Goal: Information Seeking & Learning: Check status

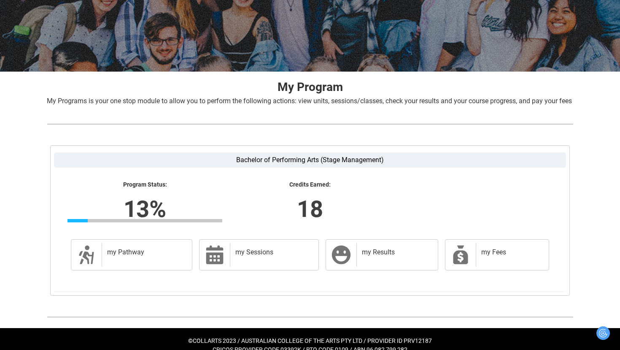
scroll to position [119, 0]
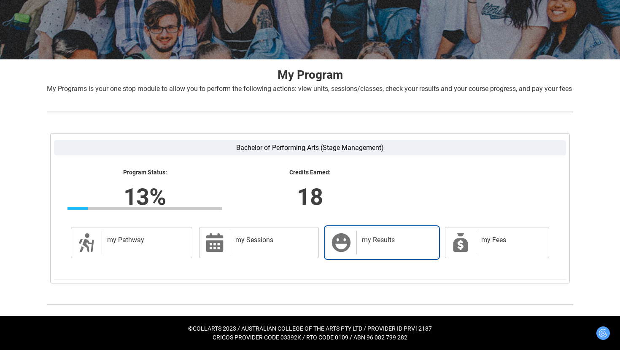
click at [353, 241] on link "my Results my Results" at bounding box center [382, 242] width 113 height 31
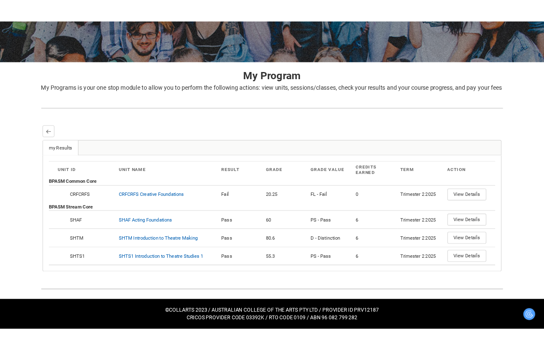
scroll to position [132, 0]
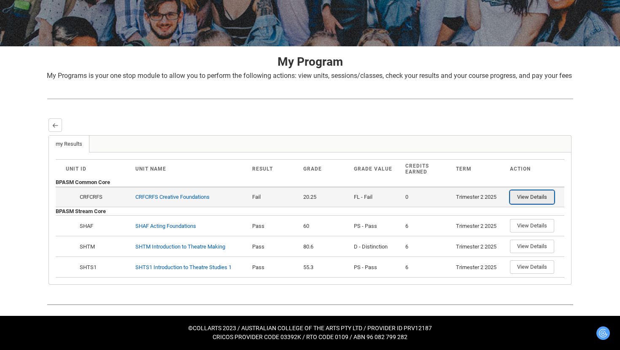
click at [520, 197] on button "View Details" at bounding box center [532, 197] width 44 height 13
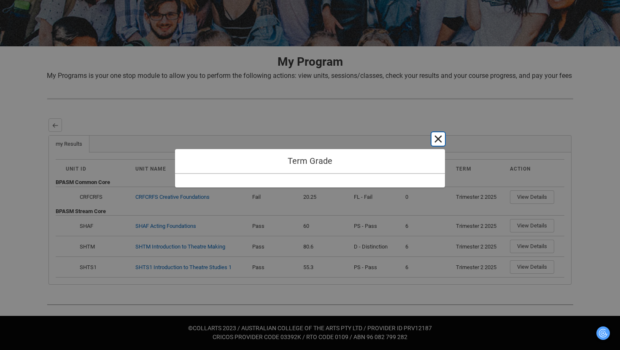
click at [436, 137] on button "Cancel and close" at bounding box center [437, 138] width 13 height 13
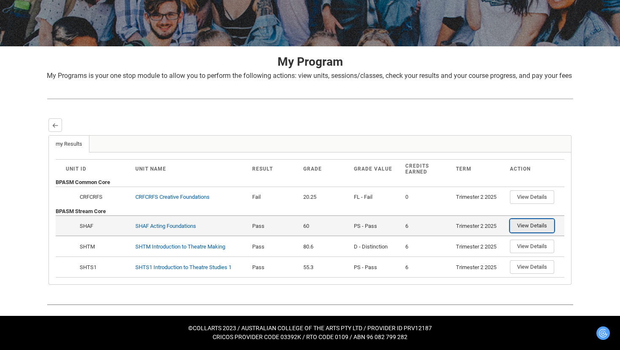
click at [541, 224] on button "View Details" at bounding box center [532, 225] width 44 height 13
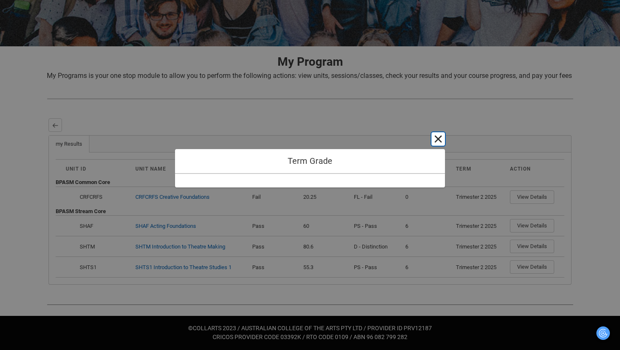
click at [439, 137] on button "Cancel and close" at bounding box center [437, 138] width 13 height 13
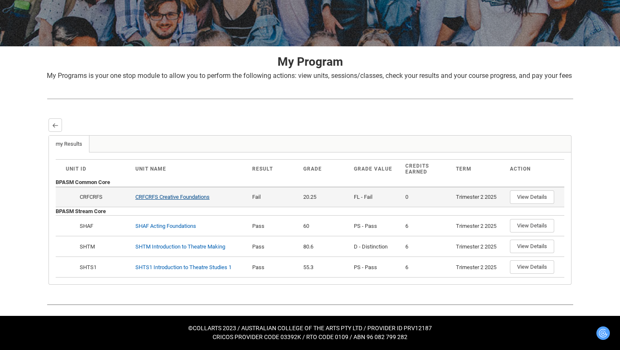
click at [204, 198] on link "CRFCRFS Creative Foundations" at bounding box center [172, 197] width 74 height 6
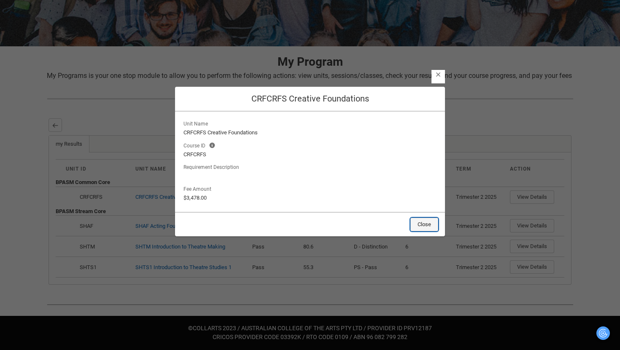
click at [419, 223] on button "Close" at bounding box center [424, 224] width 28 height 13
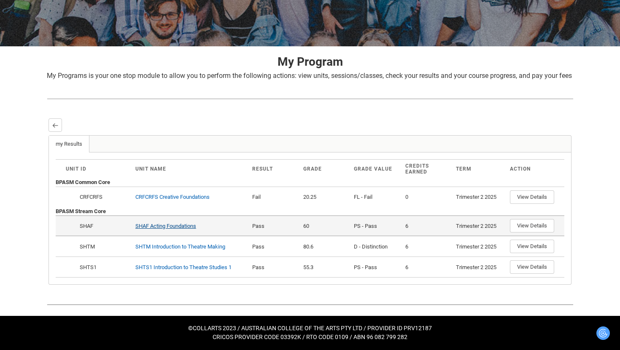
click at [182, 228] on link "SHAF Acting Foundations" at bounding box center [165, 226] width 61 height 6
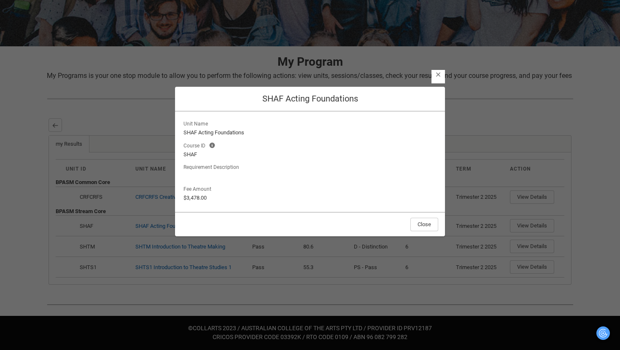
click at [440, 79] on lightning-button-icon "Close" at bounding box center [437, 76] width 13 height 13
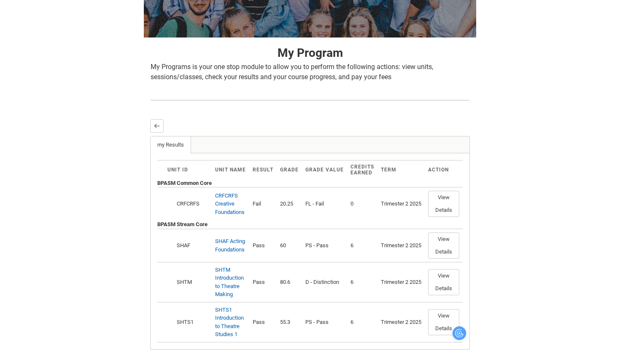
scroll to position [121, 0]
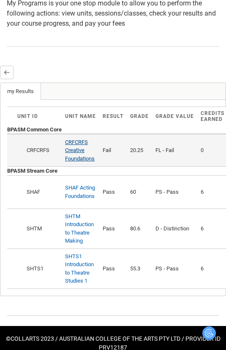
click at [74, 150] on link "CRFCRFS Creative Foundations" at bounding box center [80, 150] width 30 height 23
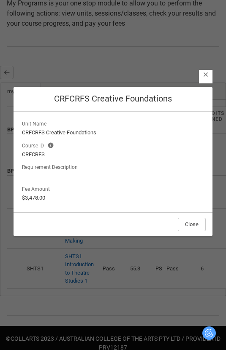
click at [207, 70] on lightning-button-icon "Close" at bounding box center [205, 76] width 13 height 13
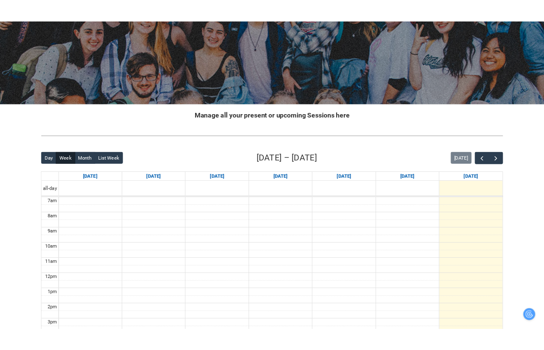
scroll to position [227, 0]
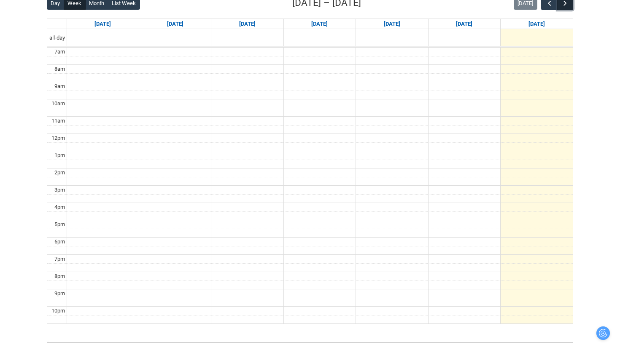
click at [565, 7] on span "button" at bounding box center [565, 3] width 8 height 8
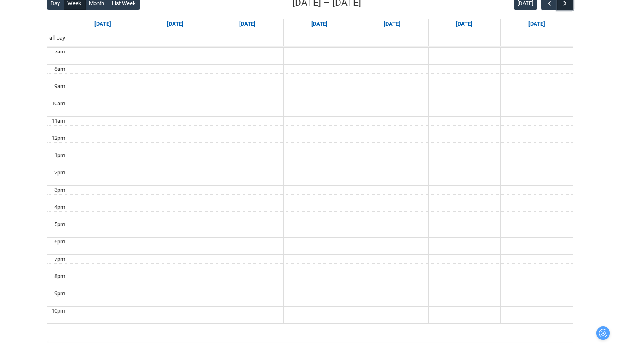
click at [565, 7] on span "button" at bounding box center [565, 3] width 8 height 8
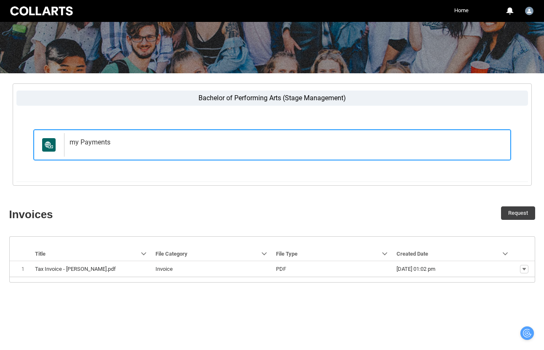
scroll to position [86, 0]
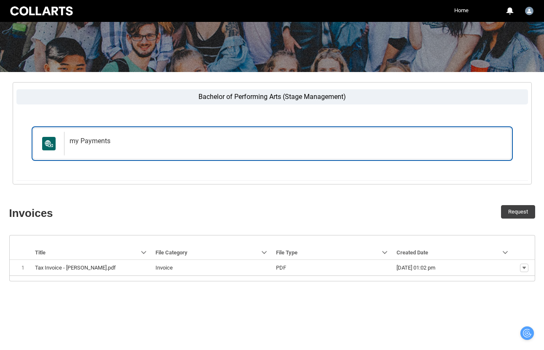
click at [245, 135] on div "my Payments" at bounding box center [286, 144] width 444 height 24
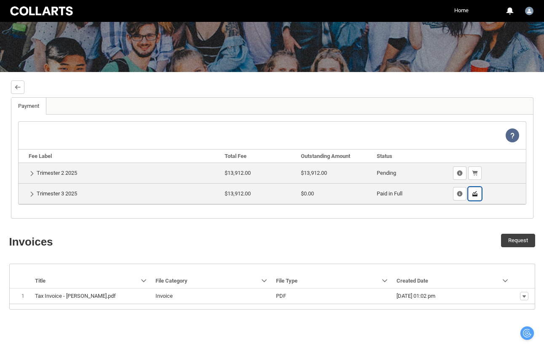
click at [476, 194] on lightning-primitive-icon "button" at bounding box center [475, 194] width 6 height 6
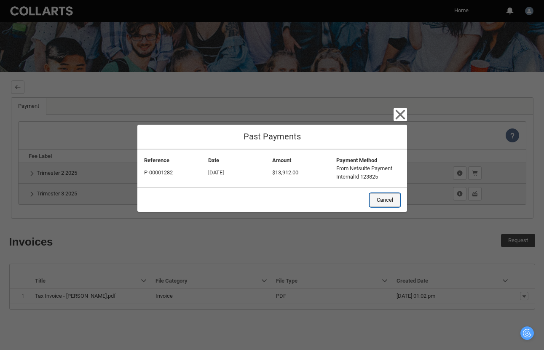
click at [386, 200] on button "Cancel" at bounding box center [385, 200] width 31 height 13
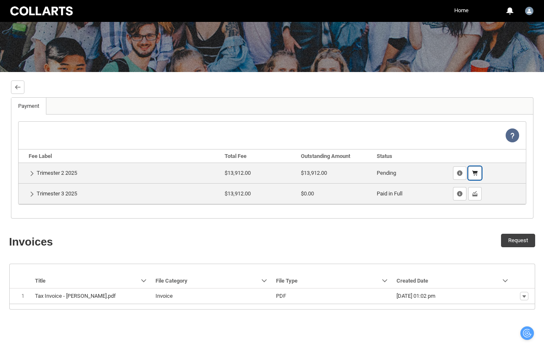
click at [473, 170] on lightning-primitive-icon "button" at bounding box center [475, 173] width 6 height 6
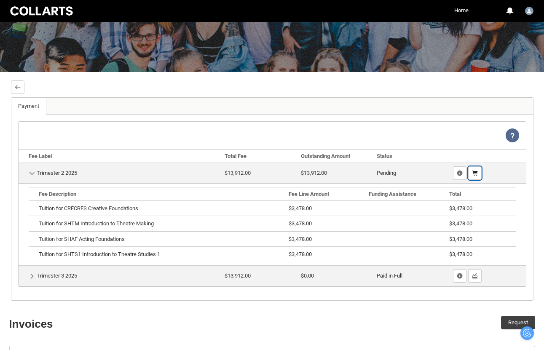
click at [473, 170] on lightning-primitive-icon "button" at bounding box center [475, 173] width 6 height 6
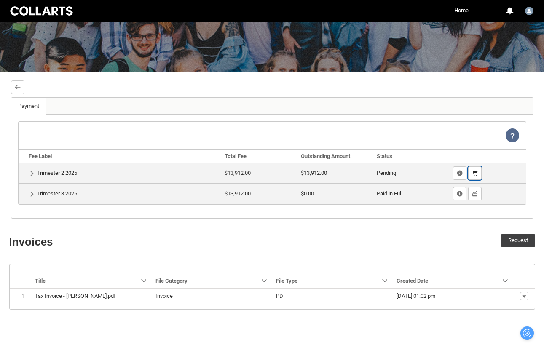
click at [473, 170] on lightning-primitive-icon "button" at bounding box center [475, 173] width 6 height 6
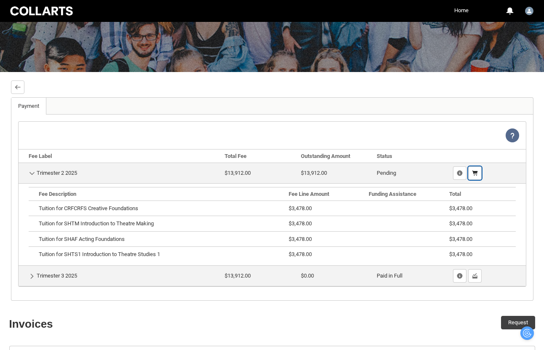
click at [473, 170] on lightning-primitive-icon "button" at bounding box center [475, 173] width 6 height 6
